Goal: Check status: Check status

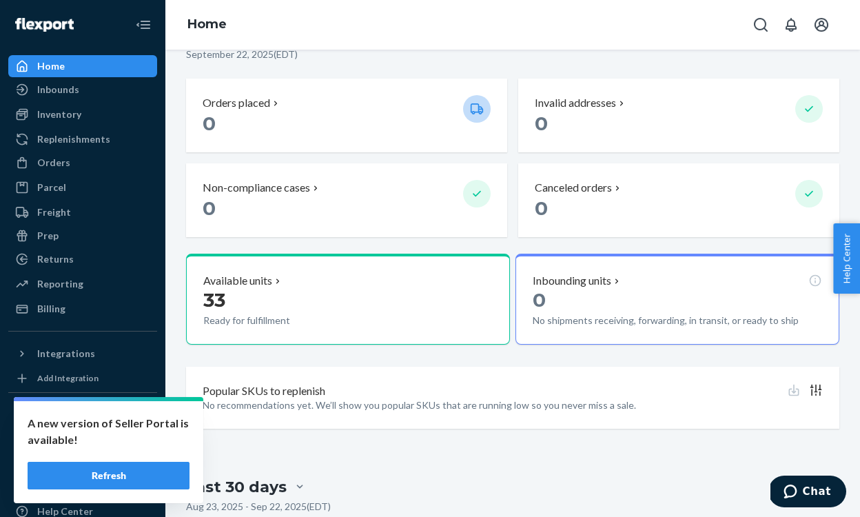
scroll to position [153, 0]
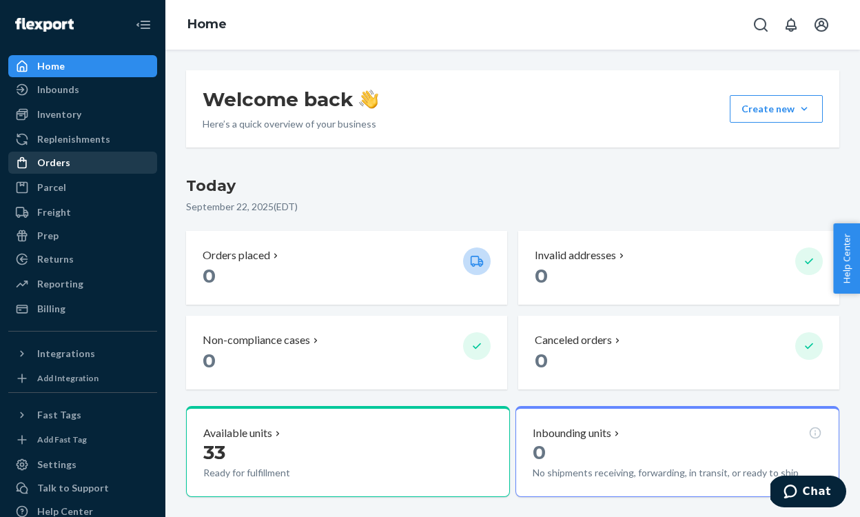
click at [65, 165] on div "Orders" at bounding box center [53, 163] width 33 height 14
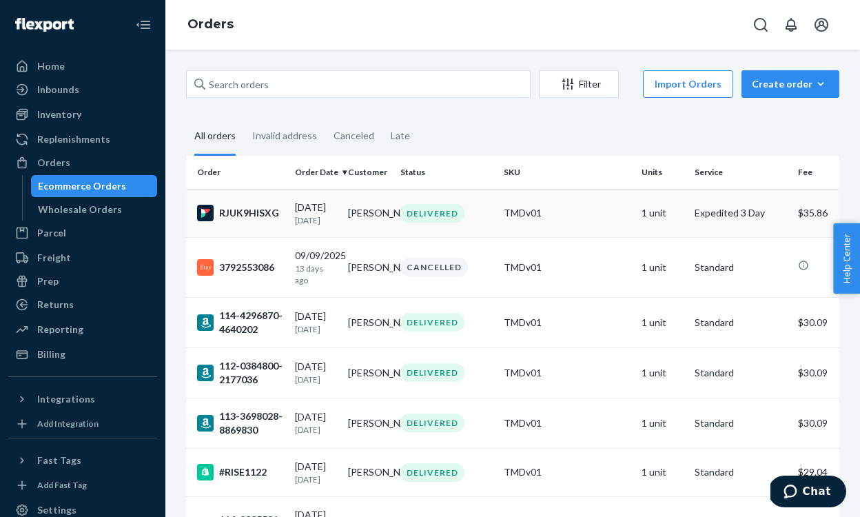
click at [351, 214] on td "April Wallace" at bounding box center [368, 213] width 53 height 48
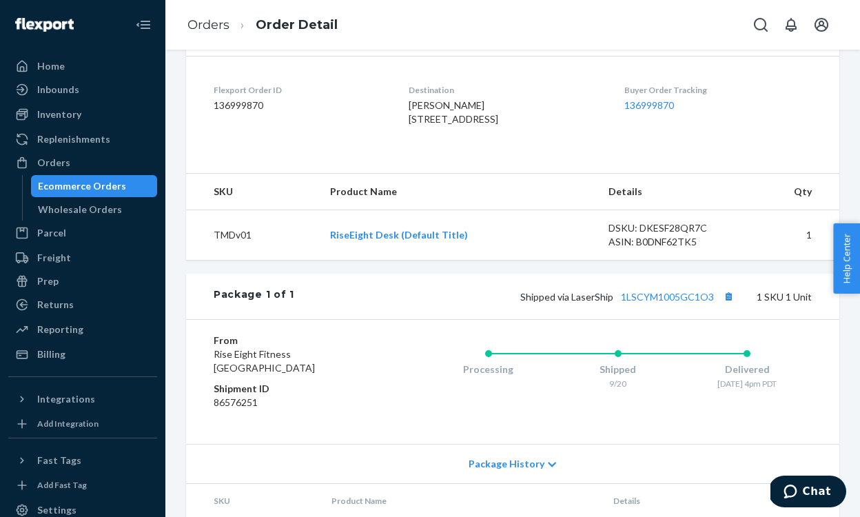
scroll to position [352, 0]
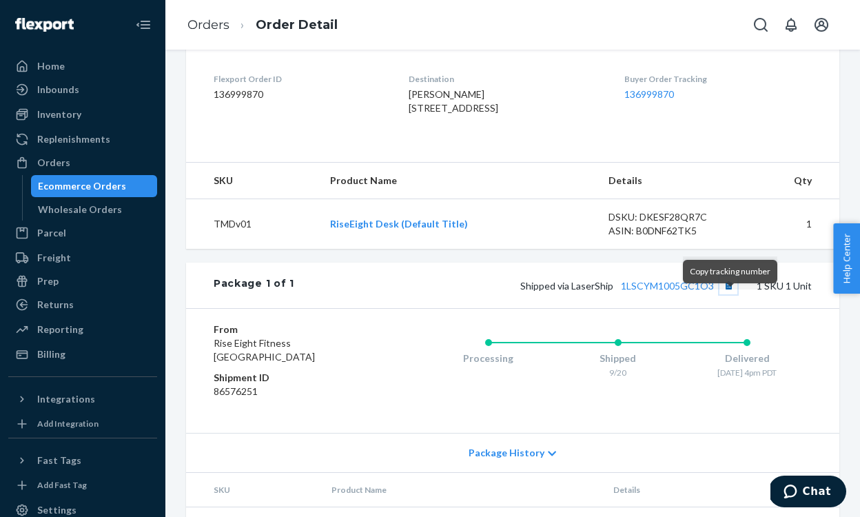
click at [730, 294] on button "Copy tracking number" at bounding box center [728, 285] width 18 height 18
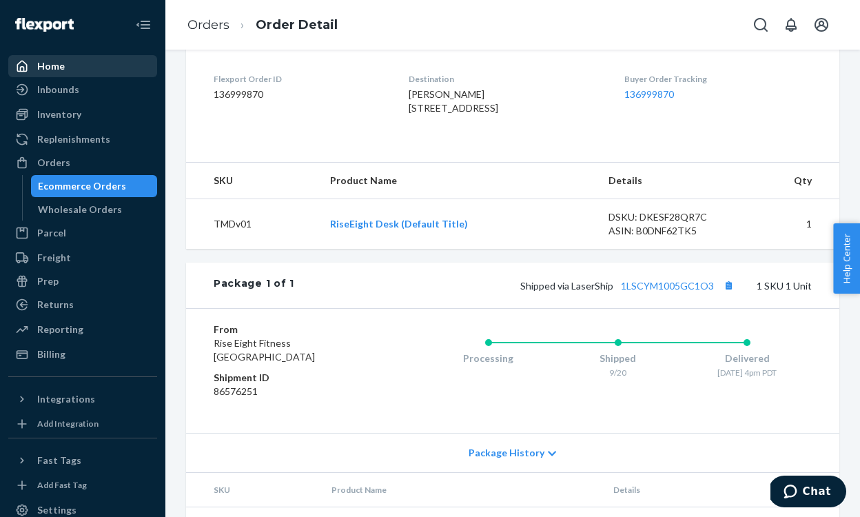
click at [58, 73] on div "Home" at bounding box center [83, 66] width 146 height 19
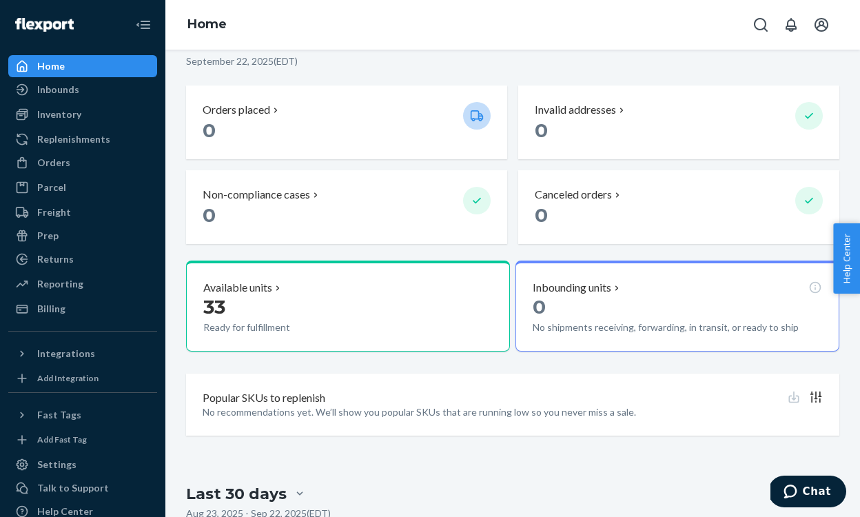
scroll to position [164, 0]
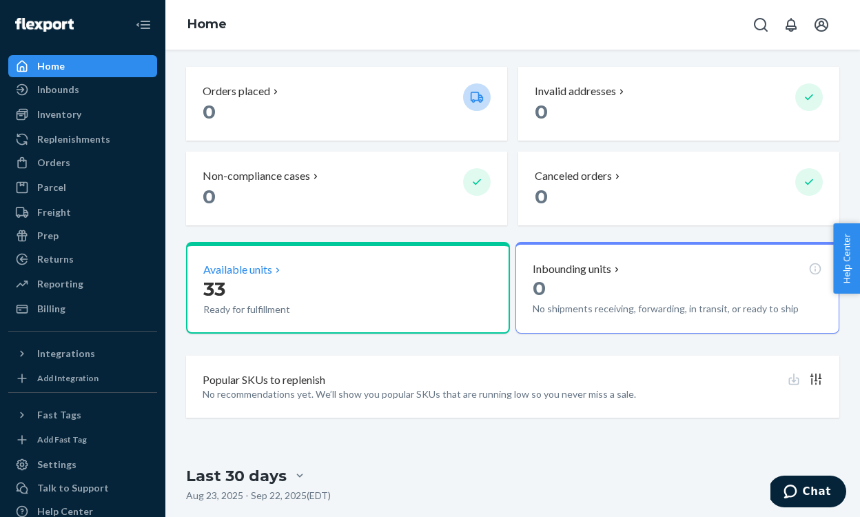
click at [466, 283] on div "33 Ready for fulfillment" at bounding box center [347, 297] width 289 height 39
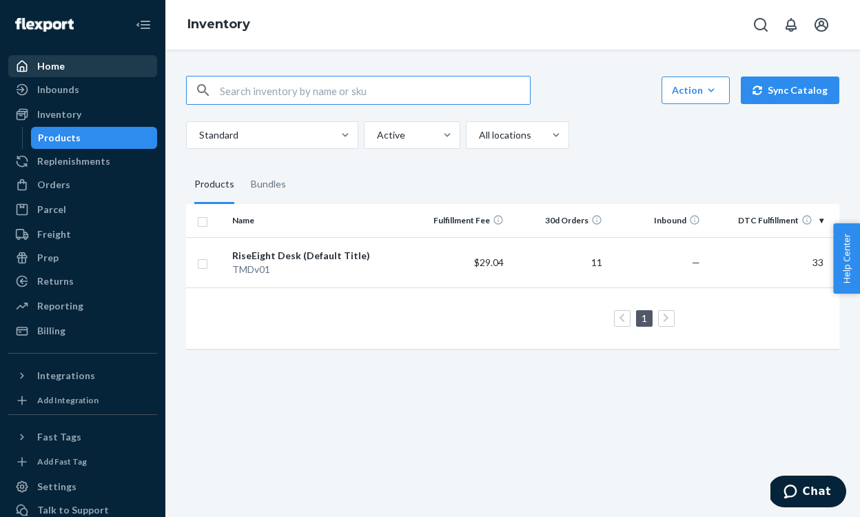
click at [48, 62] on div "Home" at bounding box center [51, 66] width 28 height 14
